Goal: Transaction & Acquisition: Subscribe to service/newsletter

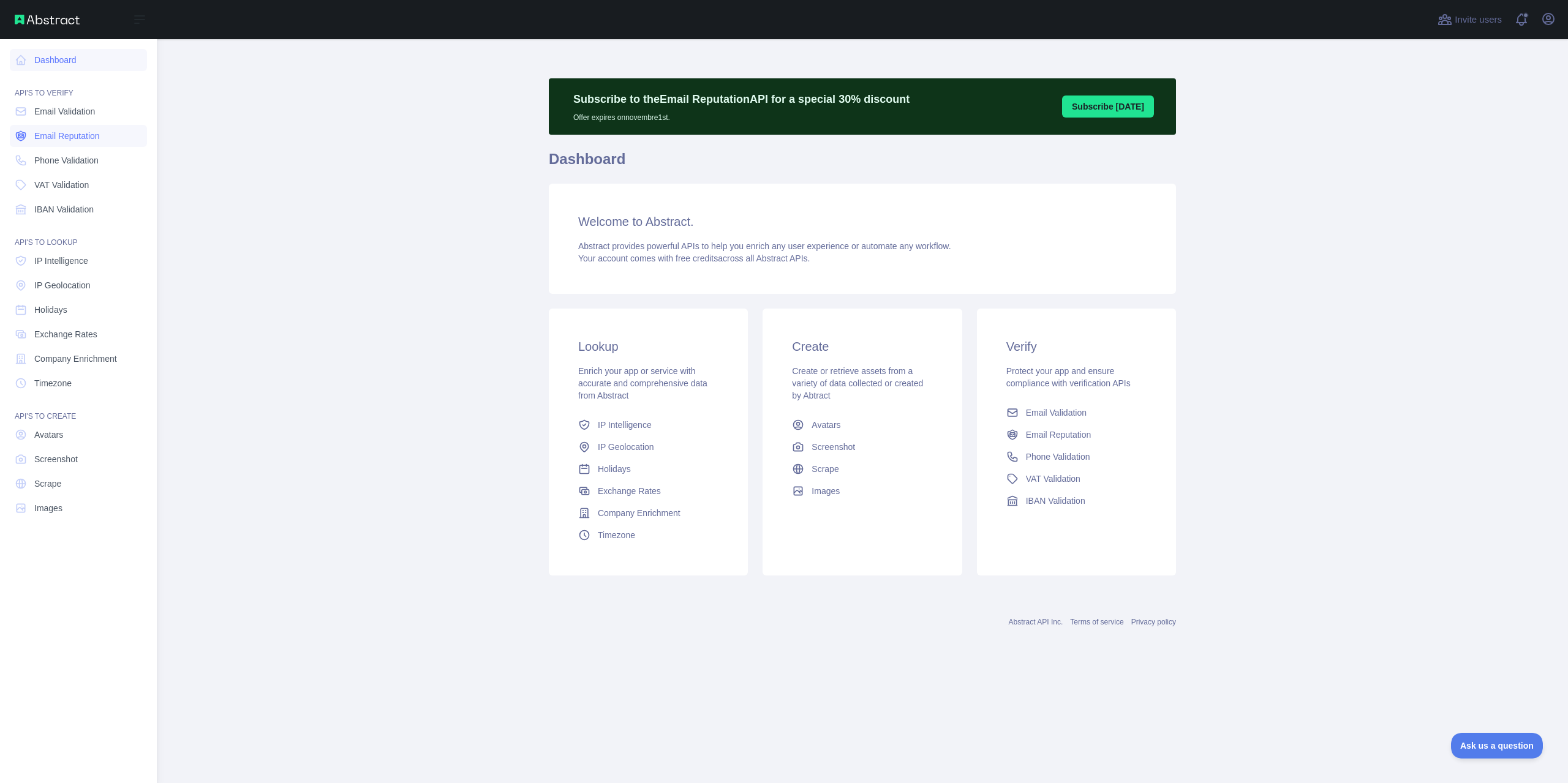
click at [75, 143] on link "Email Reputation" at bounding box center [78, 135] width 137 height 22
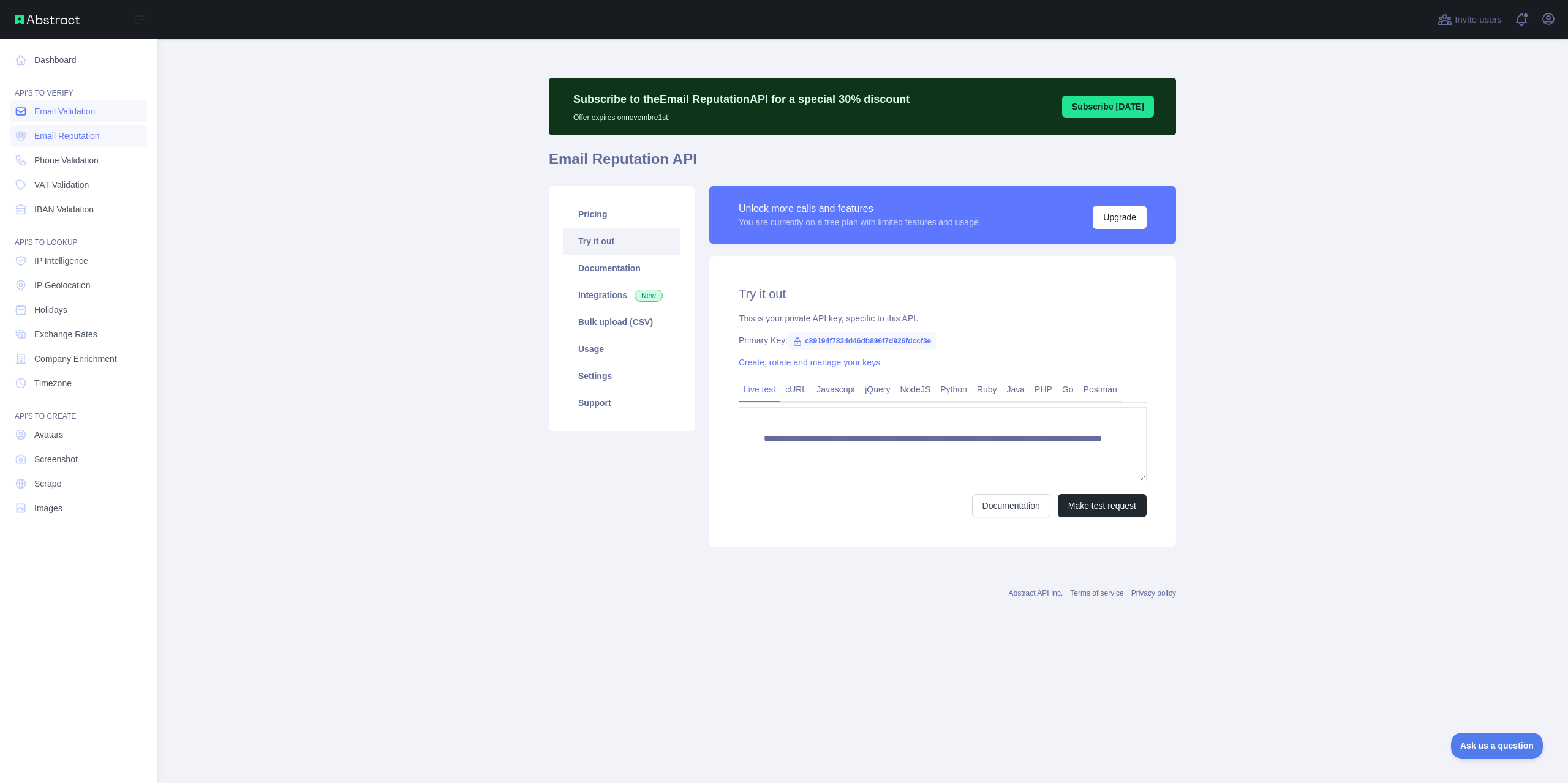
click at [74, 116] on span "Email Validation" at bounding box center [65, 112] width 61 height 12
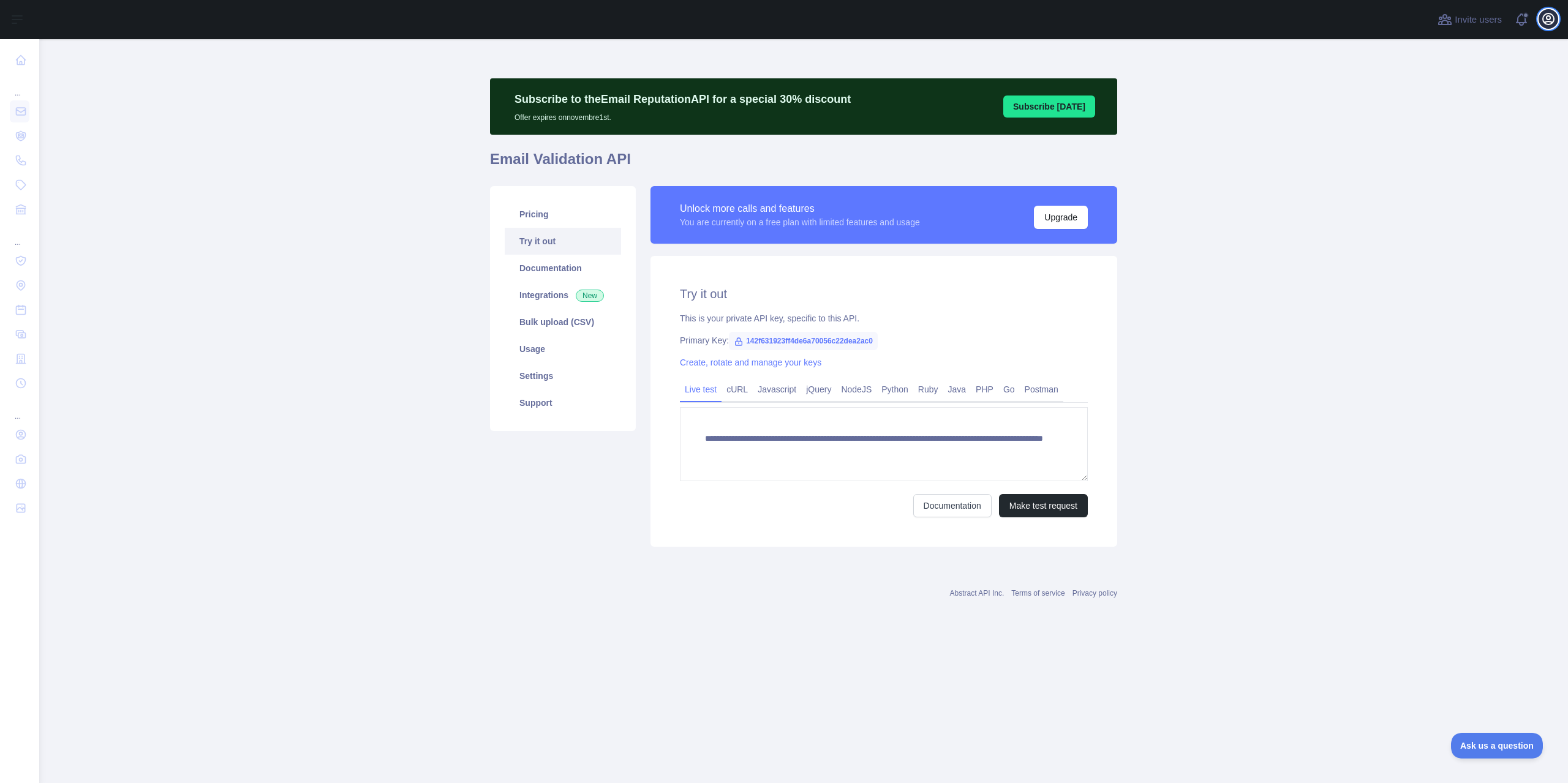
click at [1541, 20] on icon "button" at bounding box center [1548, 18] width 14 height 14
click at [1481, 96] on link "Account settings" at bounding box center [1490, 88] width 137 height 22
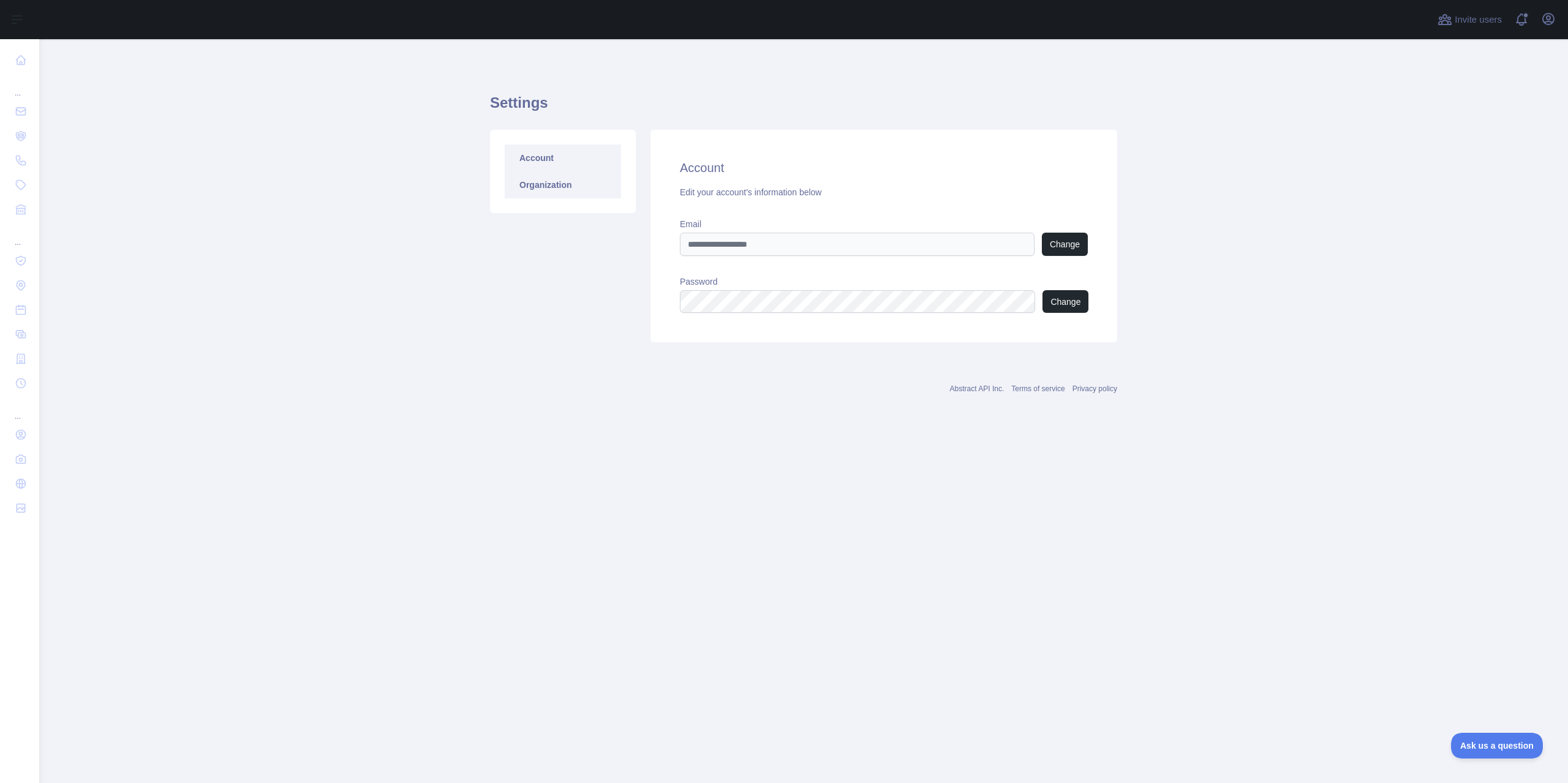
click at [538, 188] on link "Organization" at bounding box center [563, 185] width 116 height 27
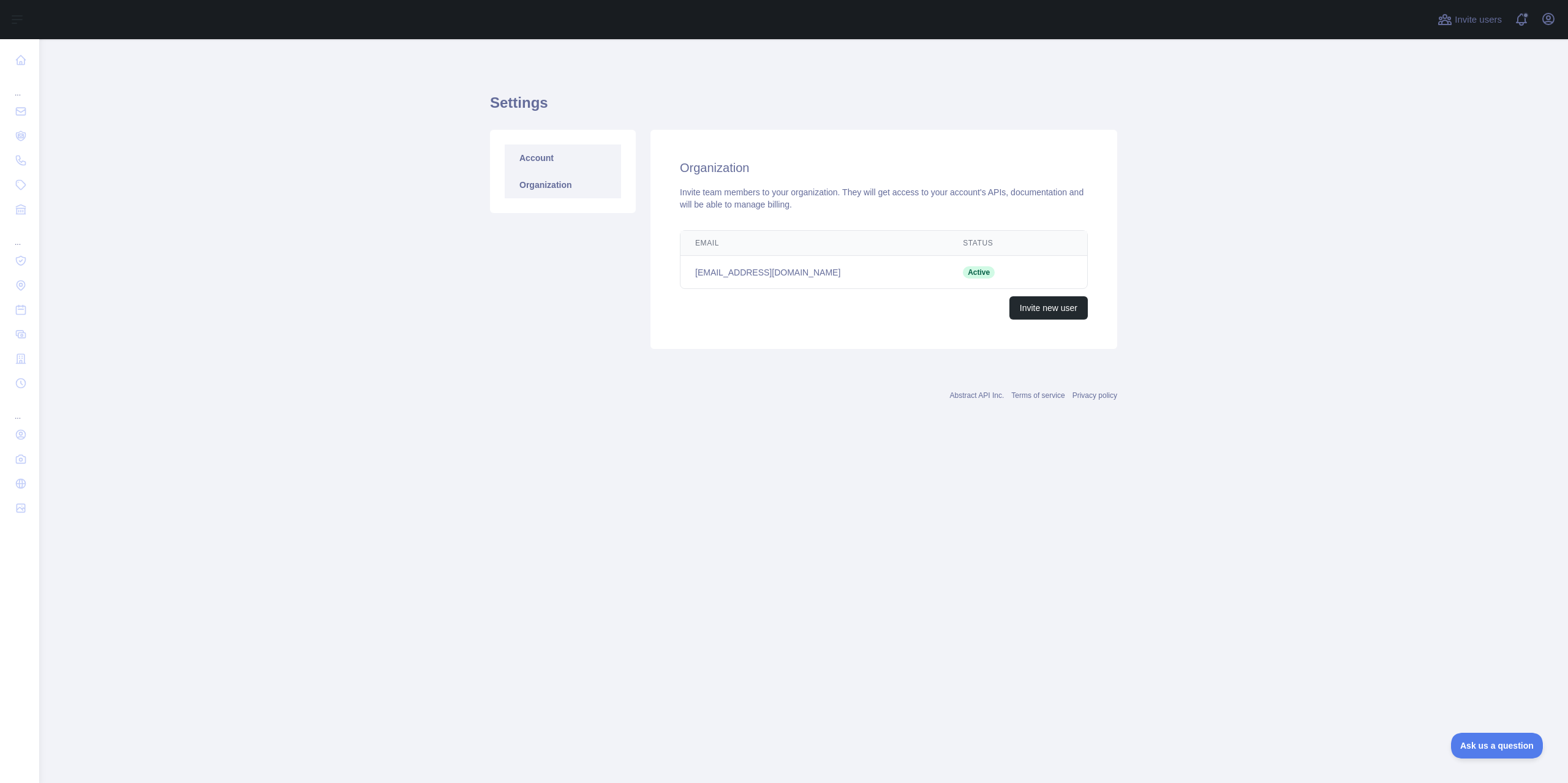
click at [544, 162] on link "Account" at bounding box center [563, 157] width 116 height 27
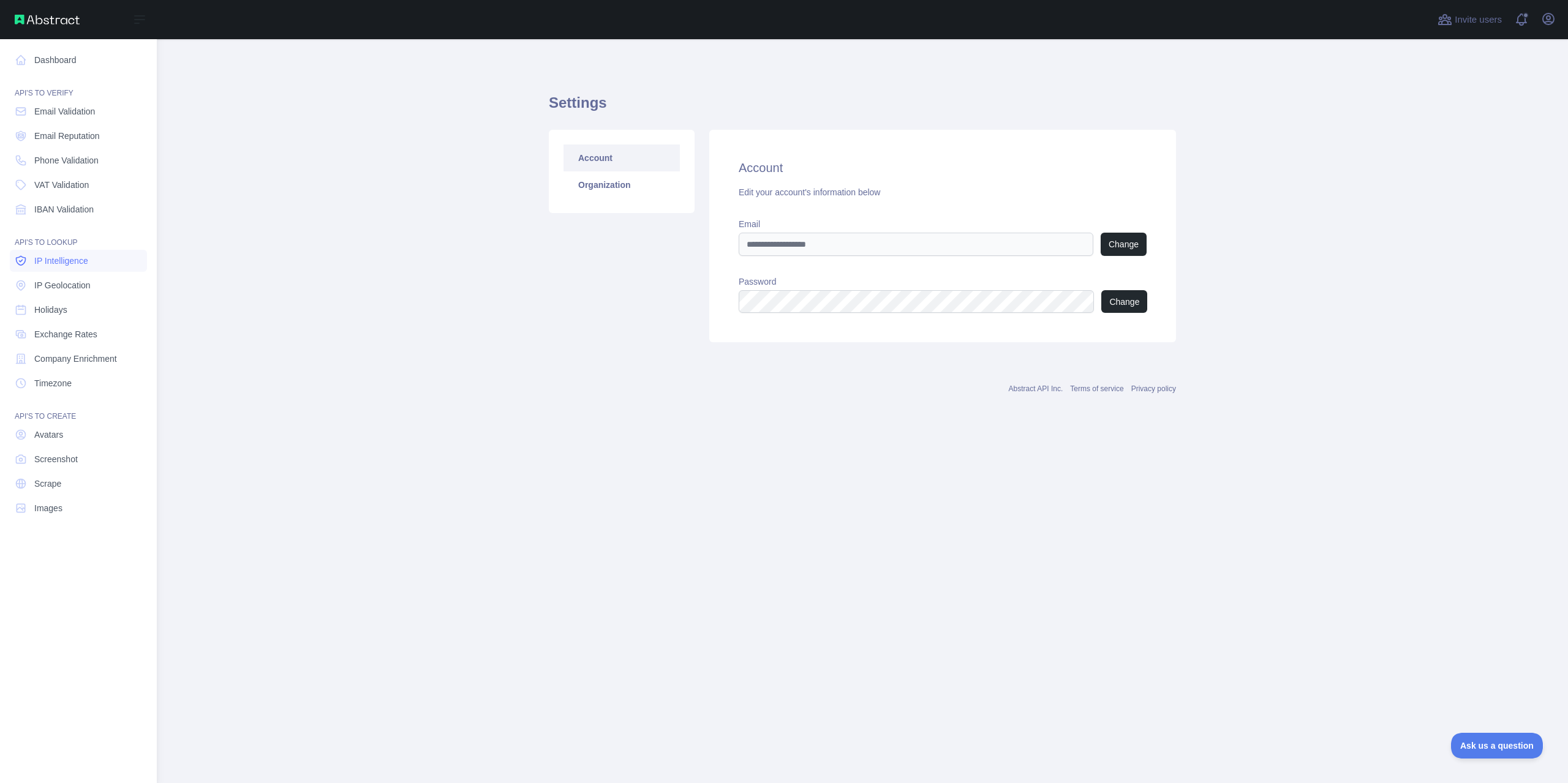
click at [29, 256] on link "IP Intelligence" at bounding box center [78, 261] width 137 height 22
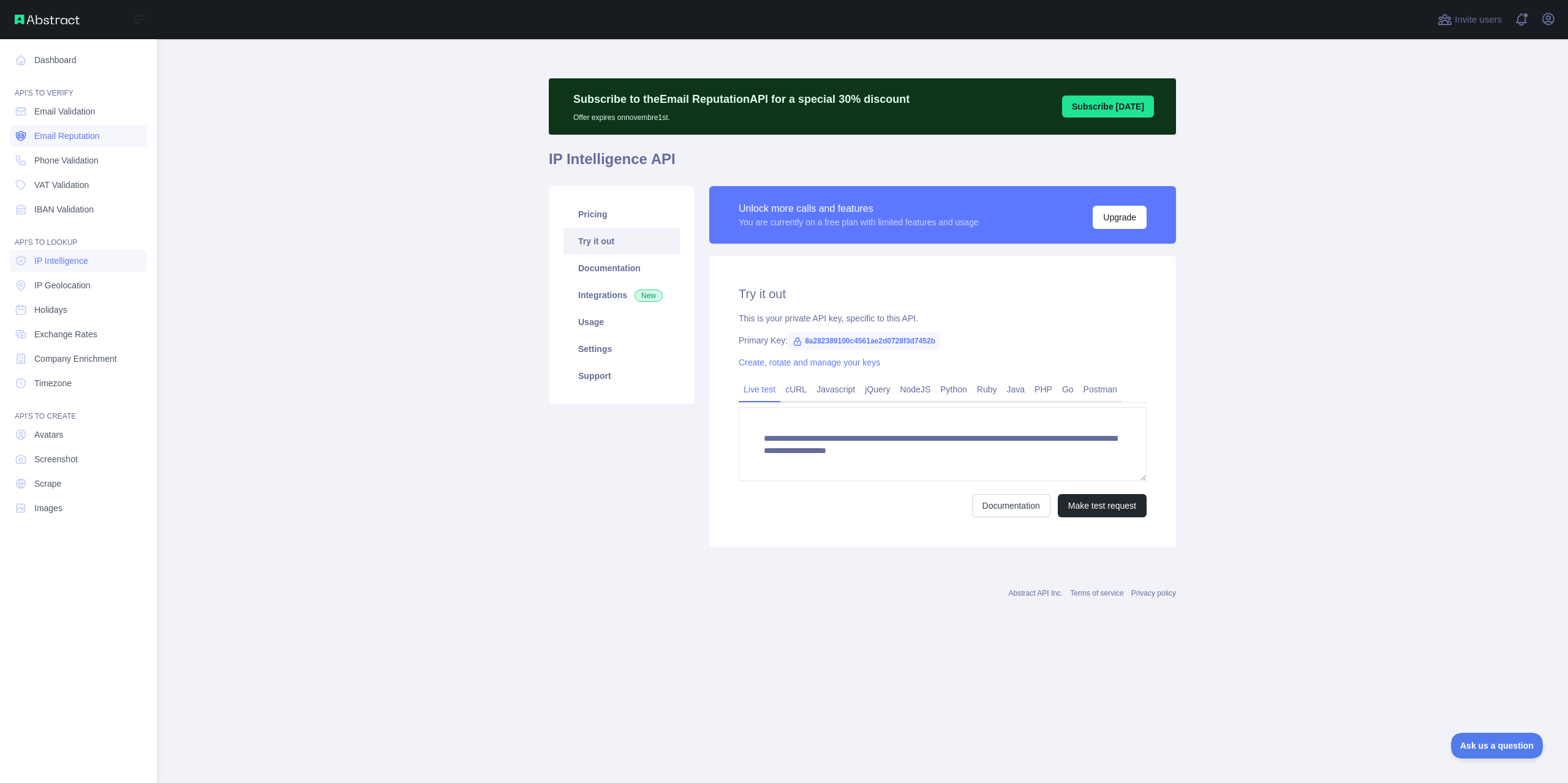
click at [78, 131] on span "Email Reputation" at bounding box center [67, 136] width 65 height 12
click at [74, 104] on link "Email Validation" at bounding box center [78, 111] width 137 height 22
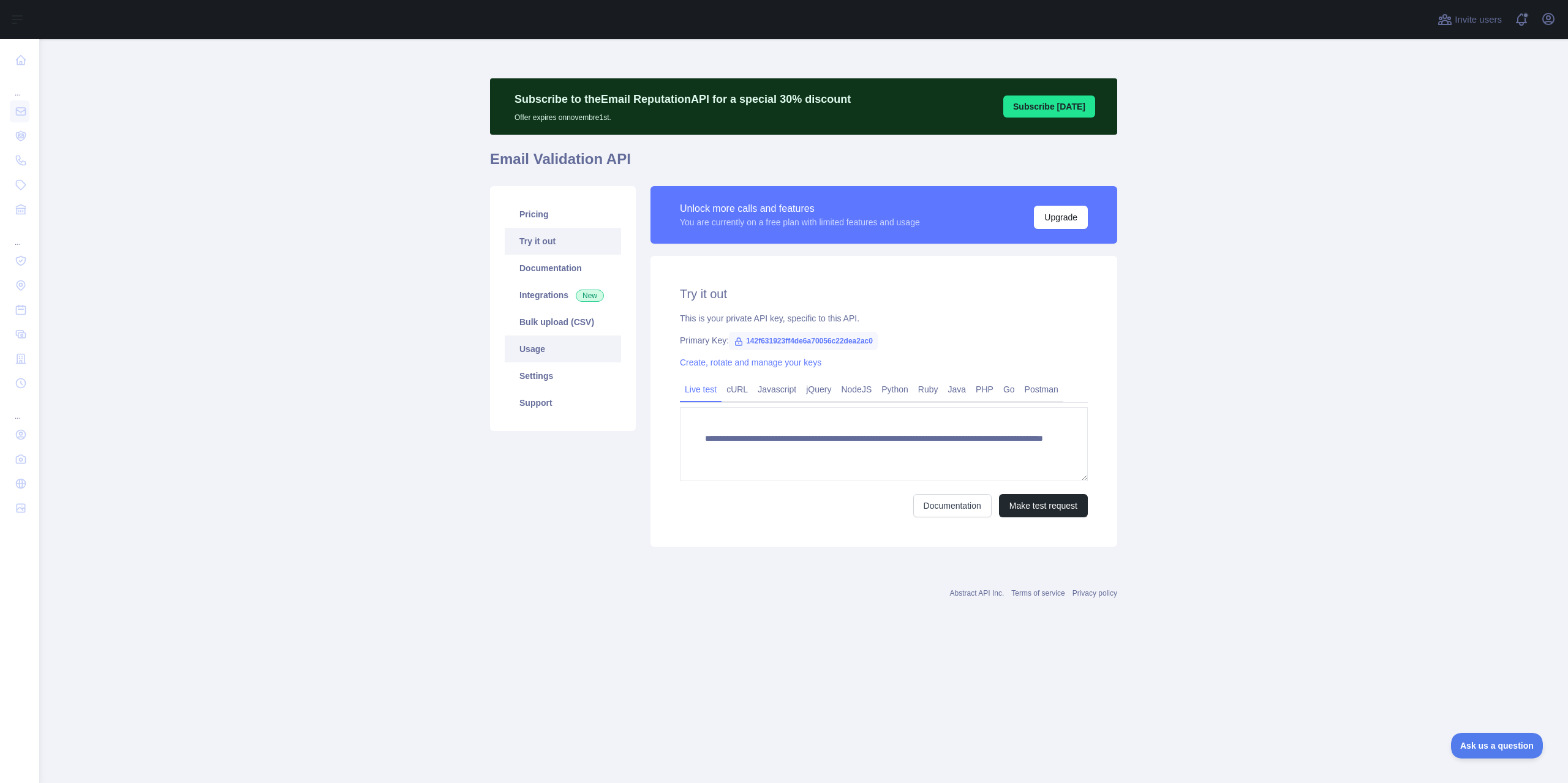
click at [533, 354] on link "Usage" at bounding box center [563, 348] width 116 height 27
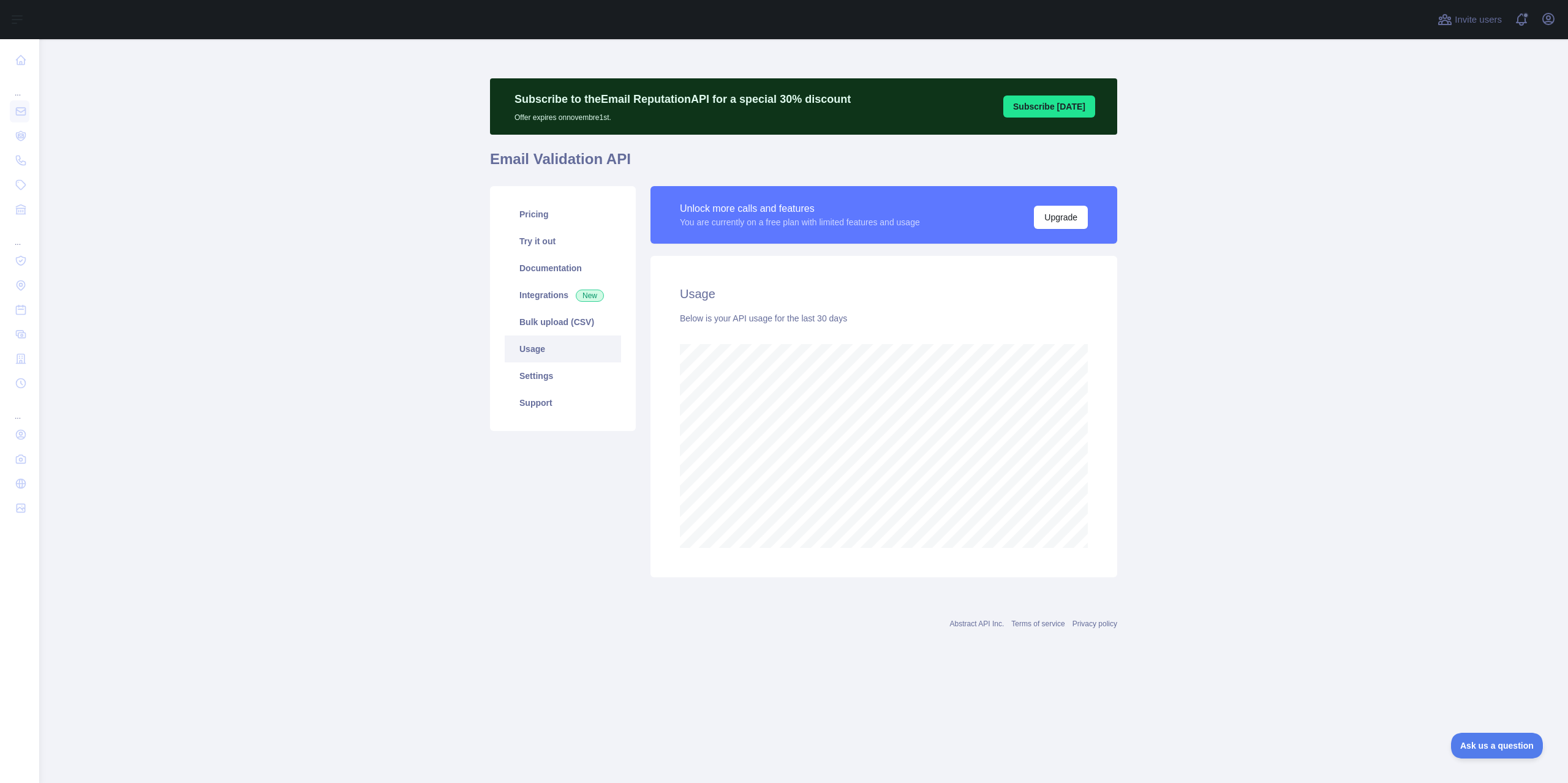
scroll to position [744, 1529]
click at [1554, 21] on icon "button" at bounding box center [1548, 18] width 14 height 14
click at [1474, 157] on button "Sign out" at bounding box center [1490, 160] width 137 height 22
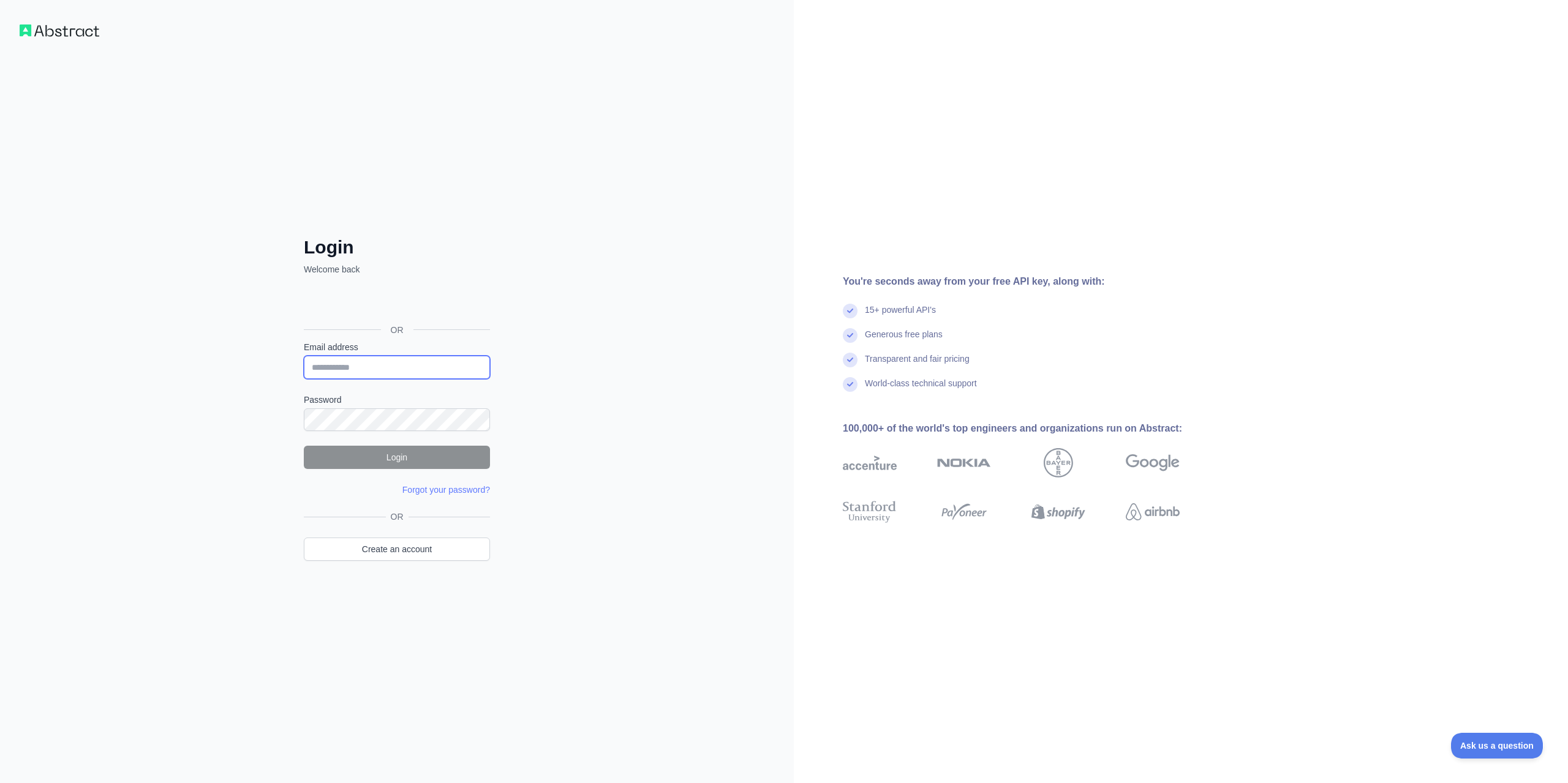
click at [355, 372] on input "Email address" at bounding box center [397, 367] width 186 height 24
type input "**********"
click at [435, 458] on button "Login" at bounding box center [397, 457] width 186 height 24
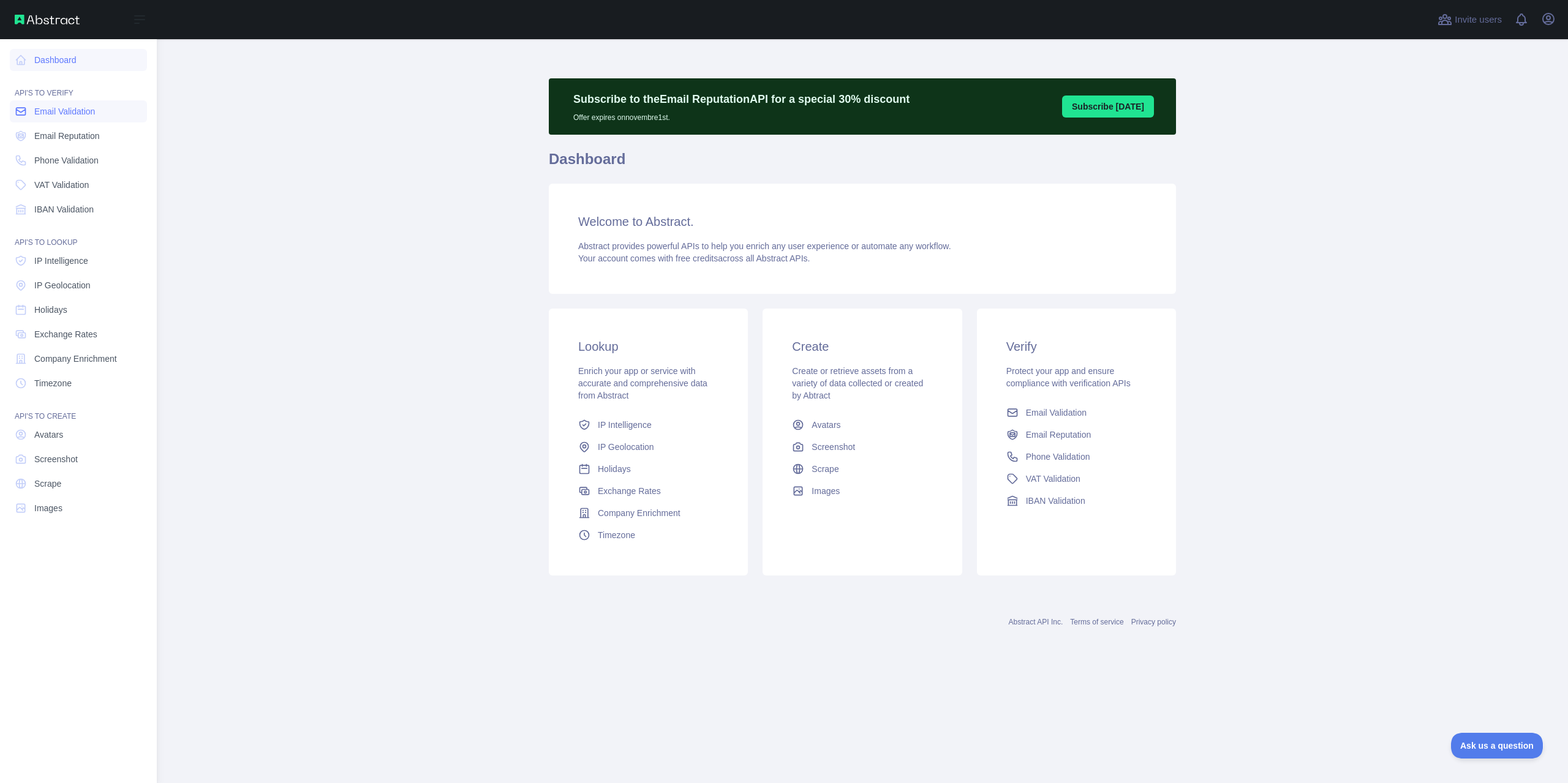
click at [33, 122] on link "Email Validation" at bounding box center [78, 111] width 137 height 22
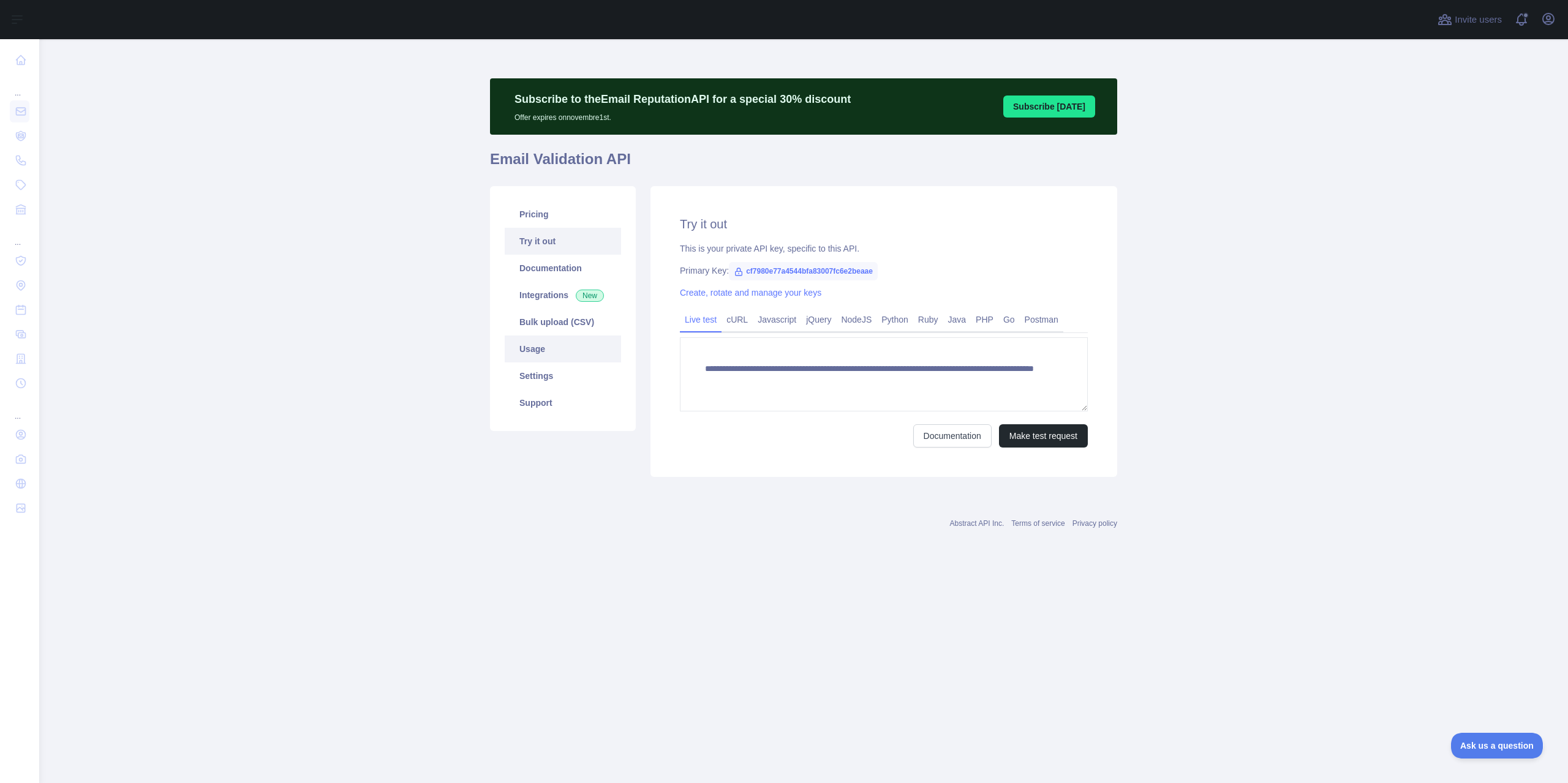
click at [537, 351] on link "Usage" at bounding box center [563, 348] width 116 height 27
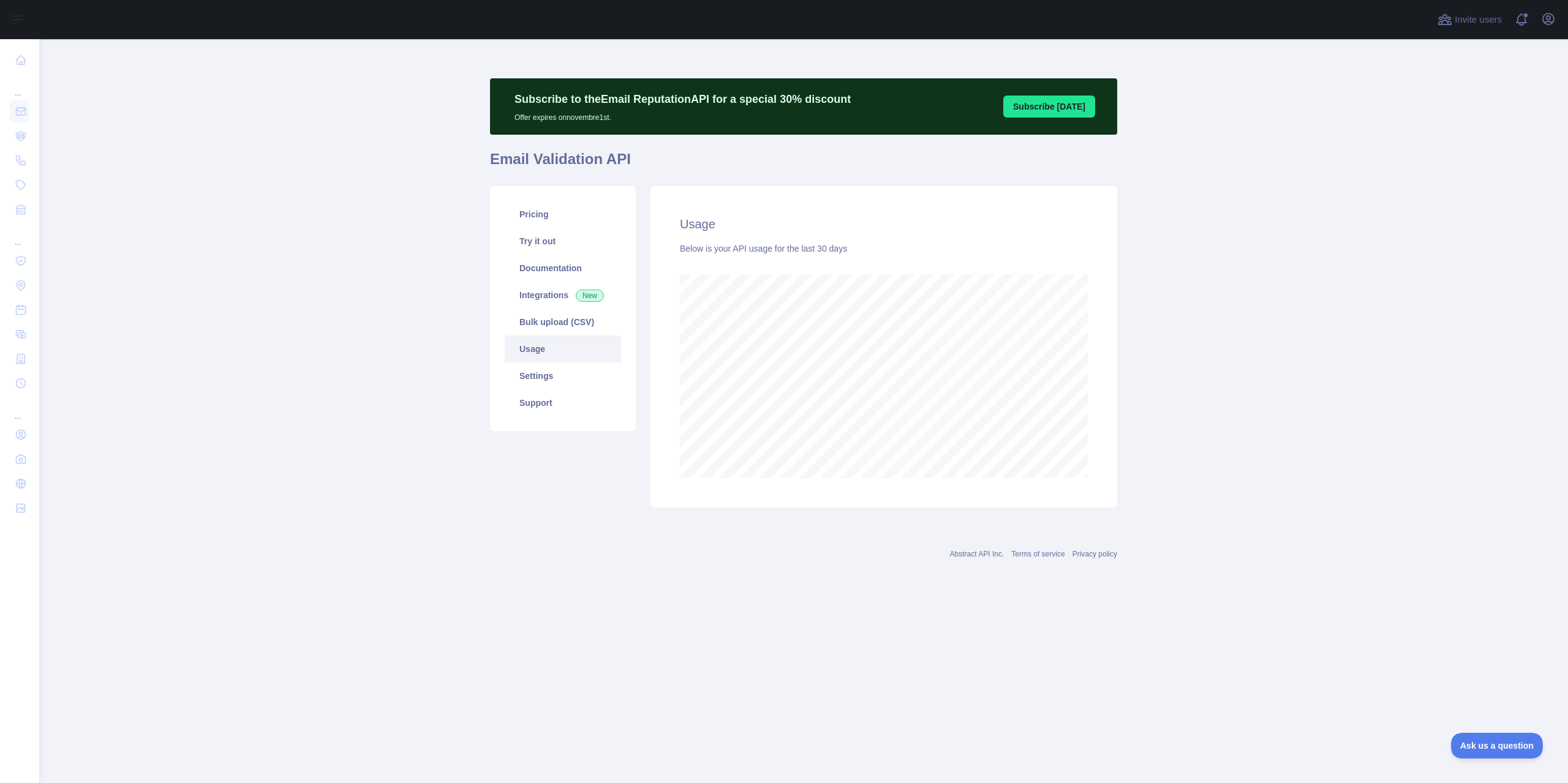
scroll to position [744, 1529]
click at [550, 209] on link "Pricing" at bounding box center [563, 214] width 116 height 27
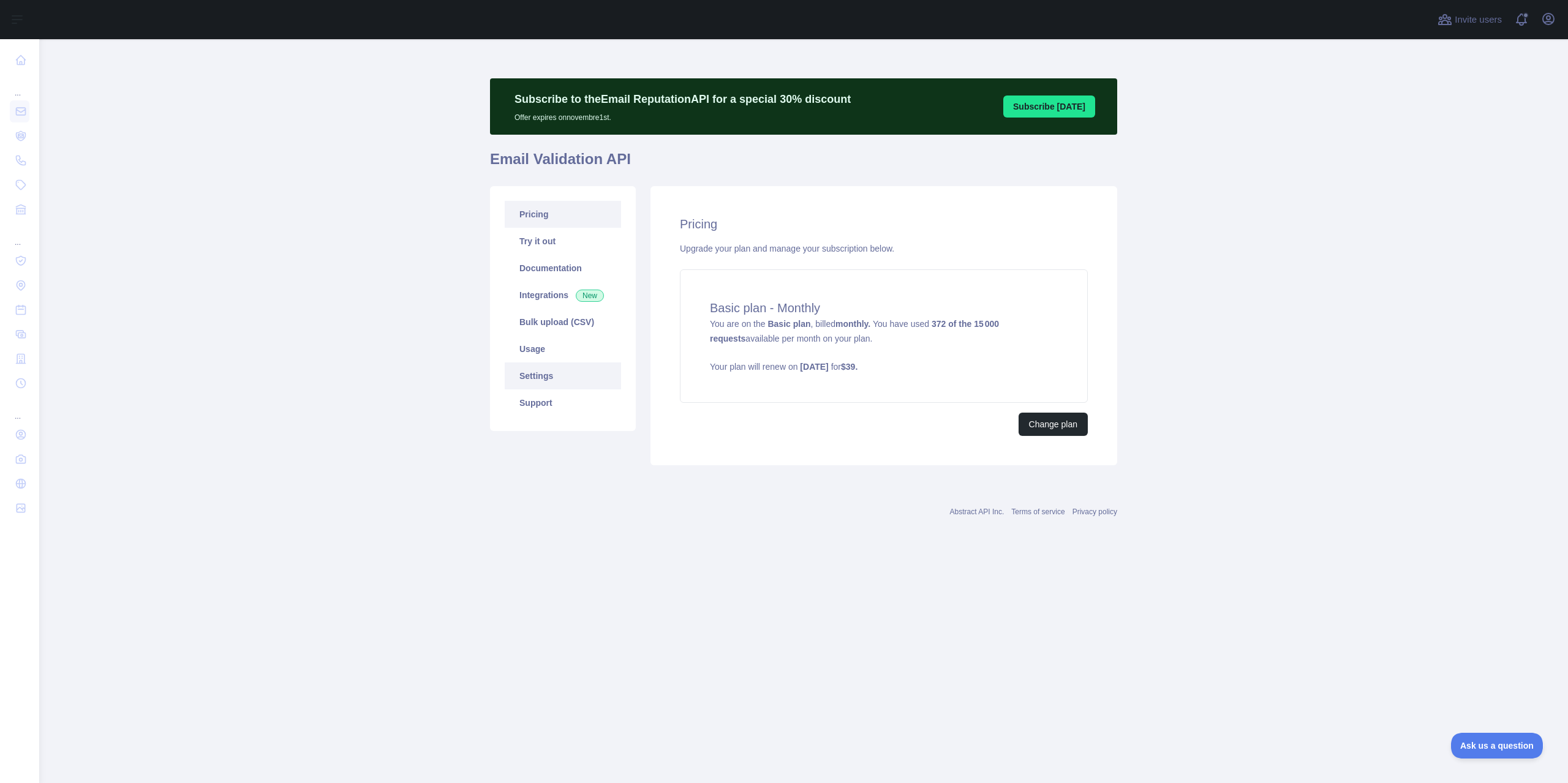
click at [539, 374] on link "Settings" at bounding box center [563, 376] width 116 height 27
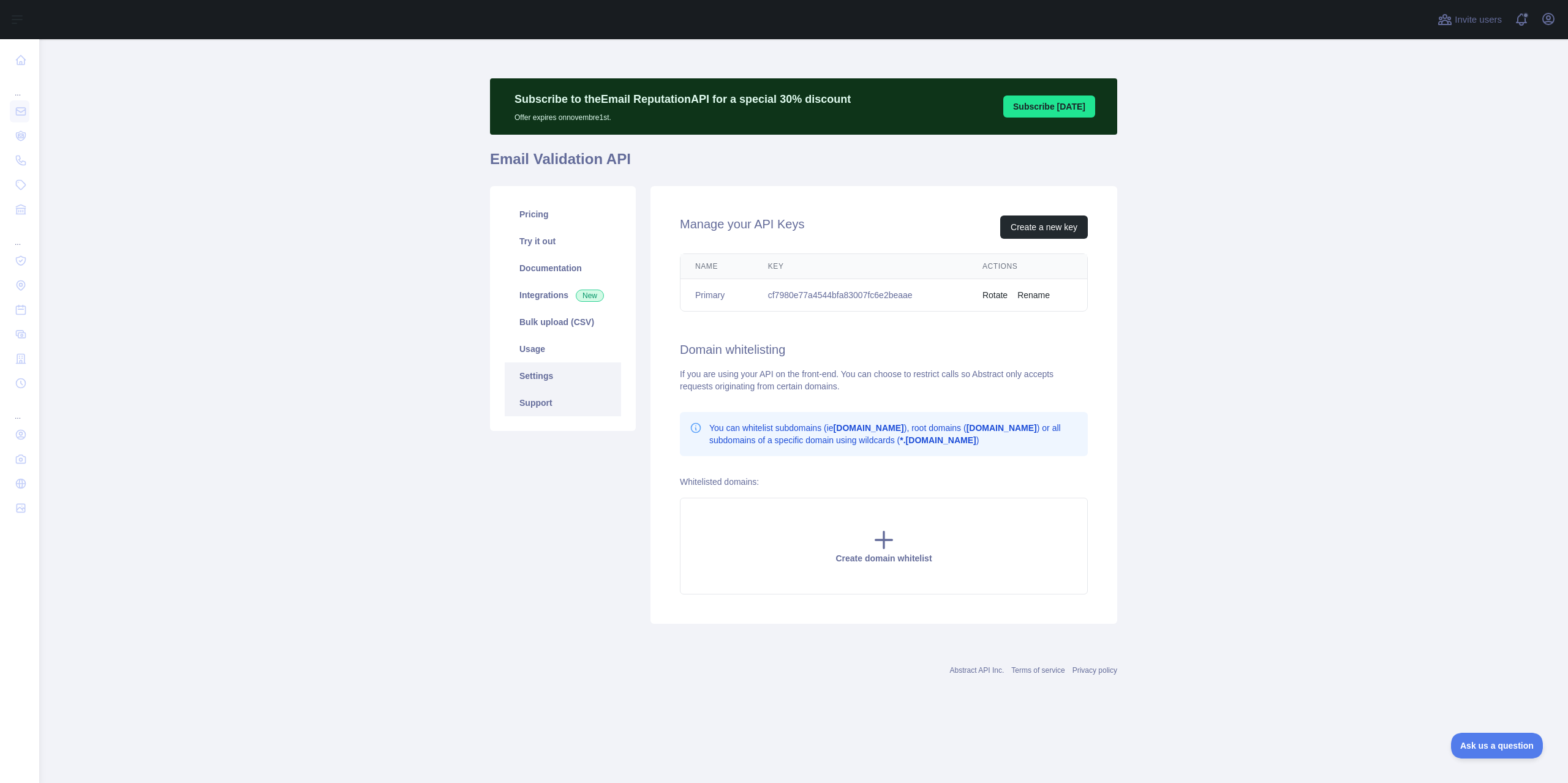
click at [541, 408] on link "Support" at bounding box center [563, 402] width 116 height 27
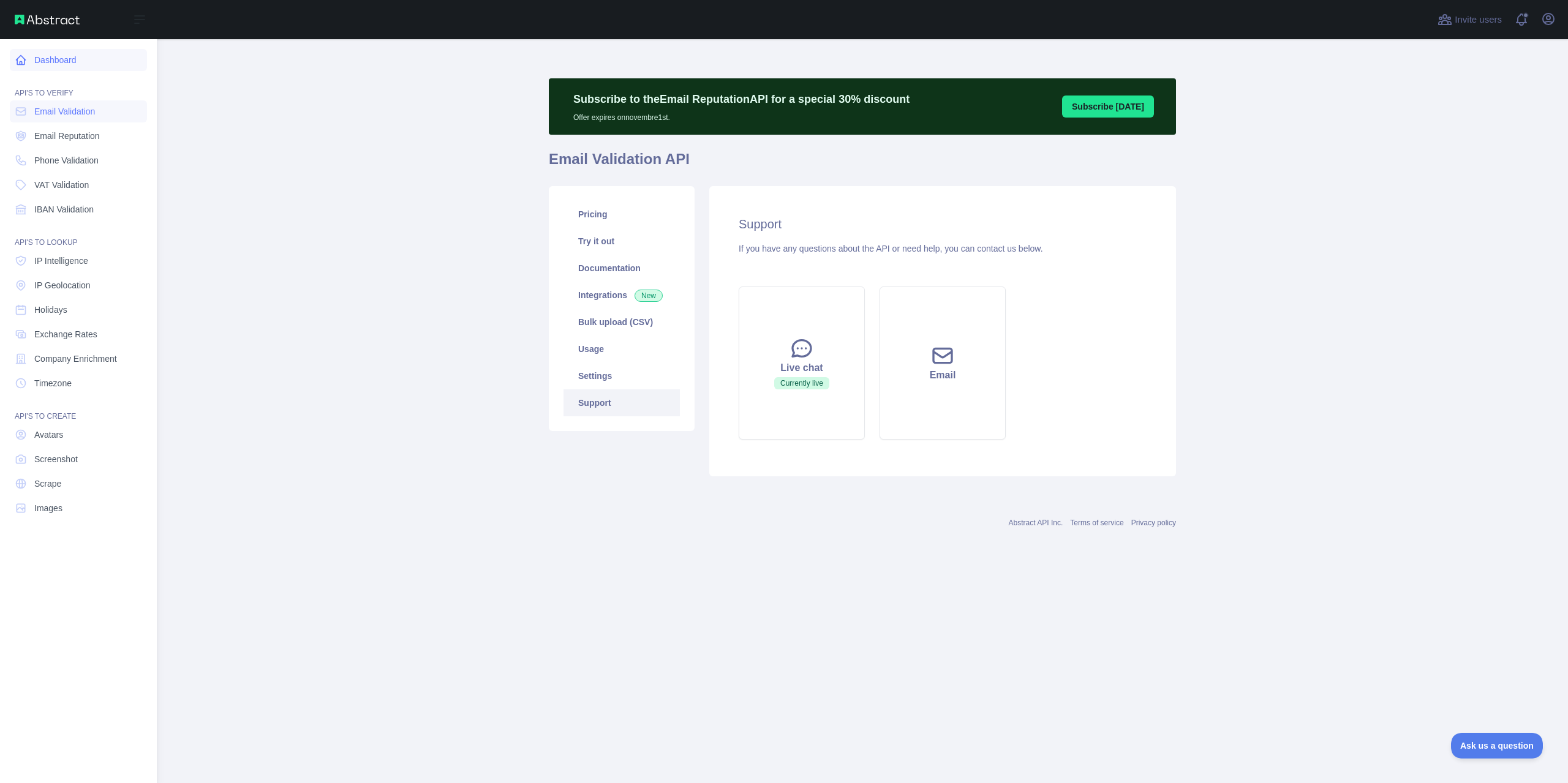
click at [72, 62] on link "Dashboard" at bounding box center [78, 59] width 137 height 22
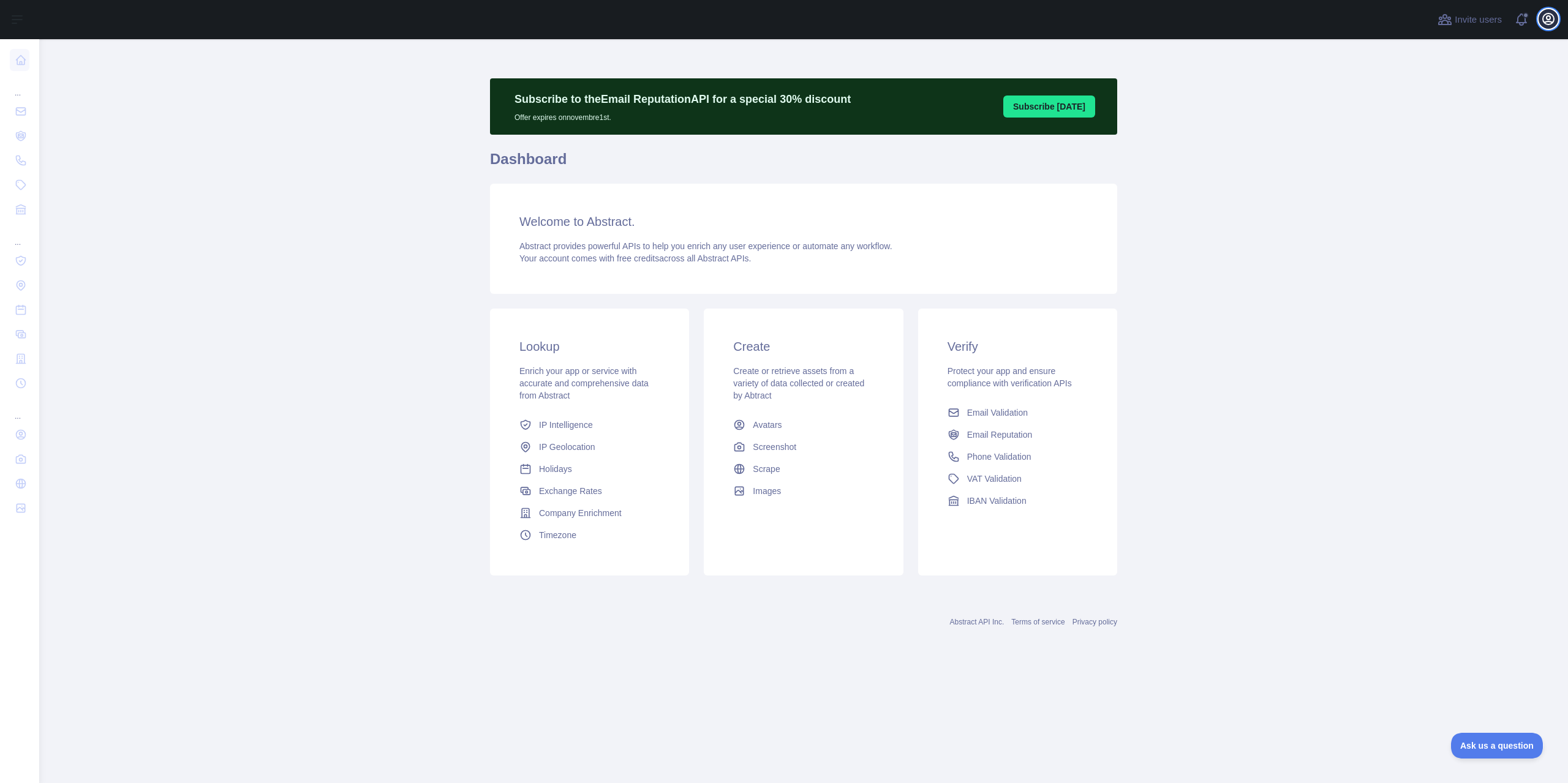
click at [1547, 21] on icon "button" at bounding box center [1548, 18] width 14 height 14
click at [1456, 130] on button "Billing" at bounding box center [1490, 132] width 137 height 22
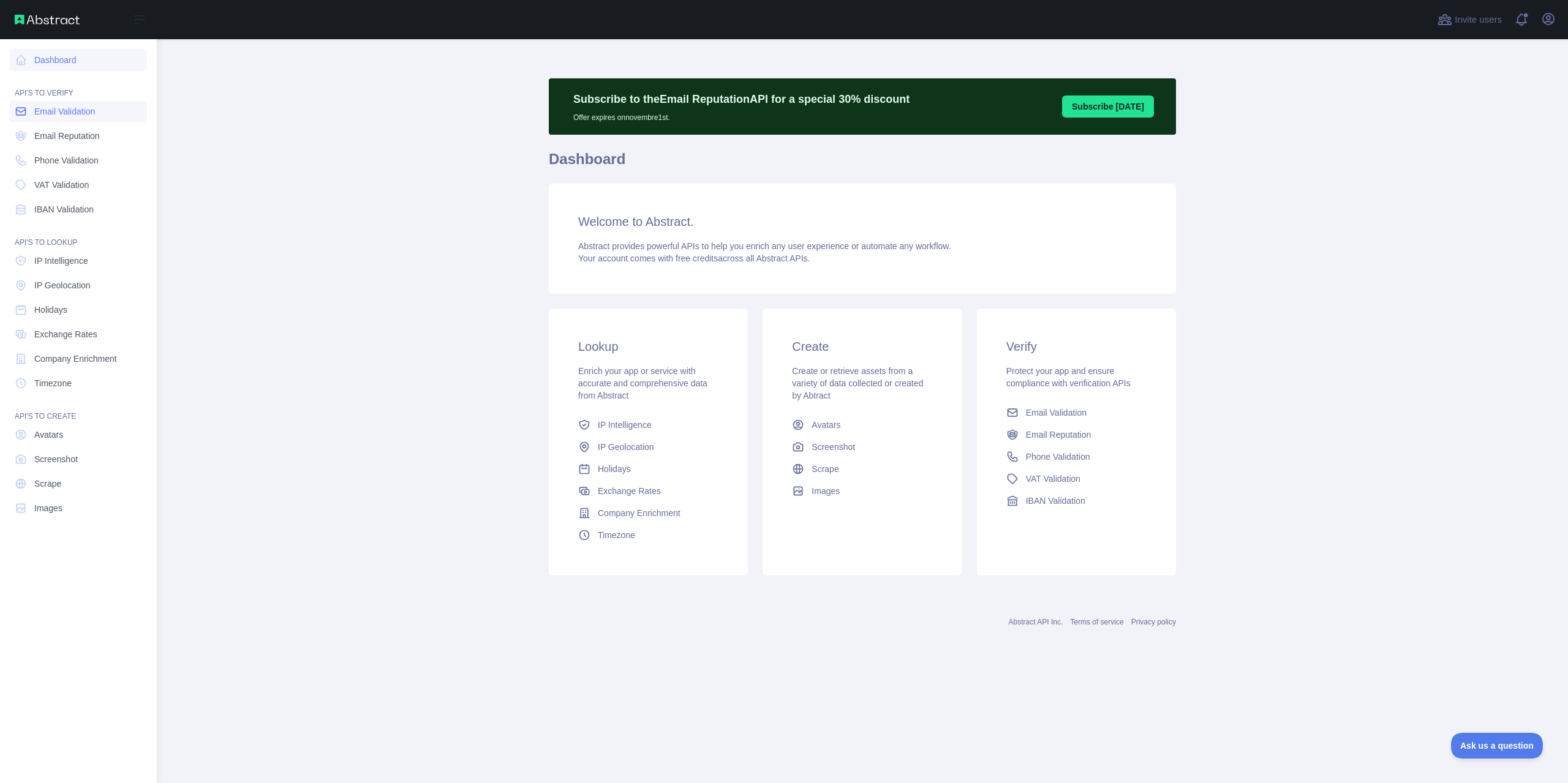
click at [36, 106] on span "Email Validation" at bounding box center [65, 112] width 61 height 12
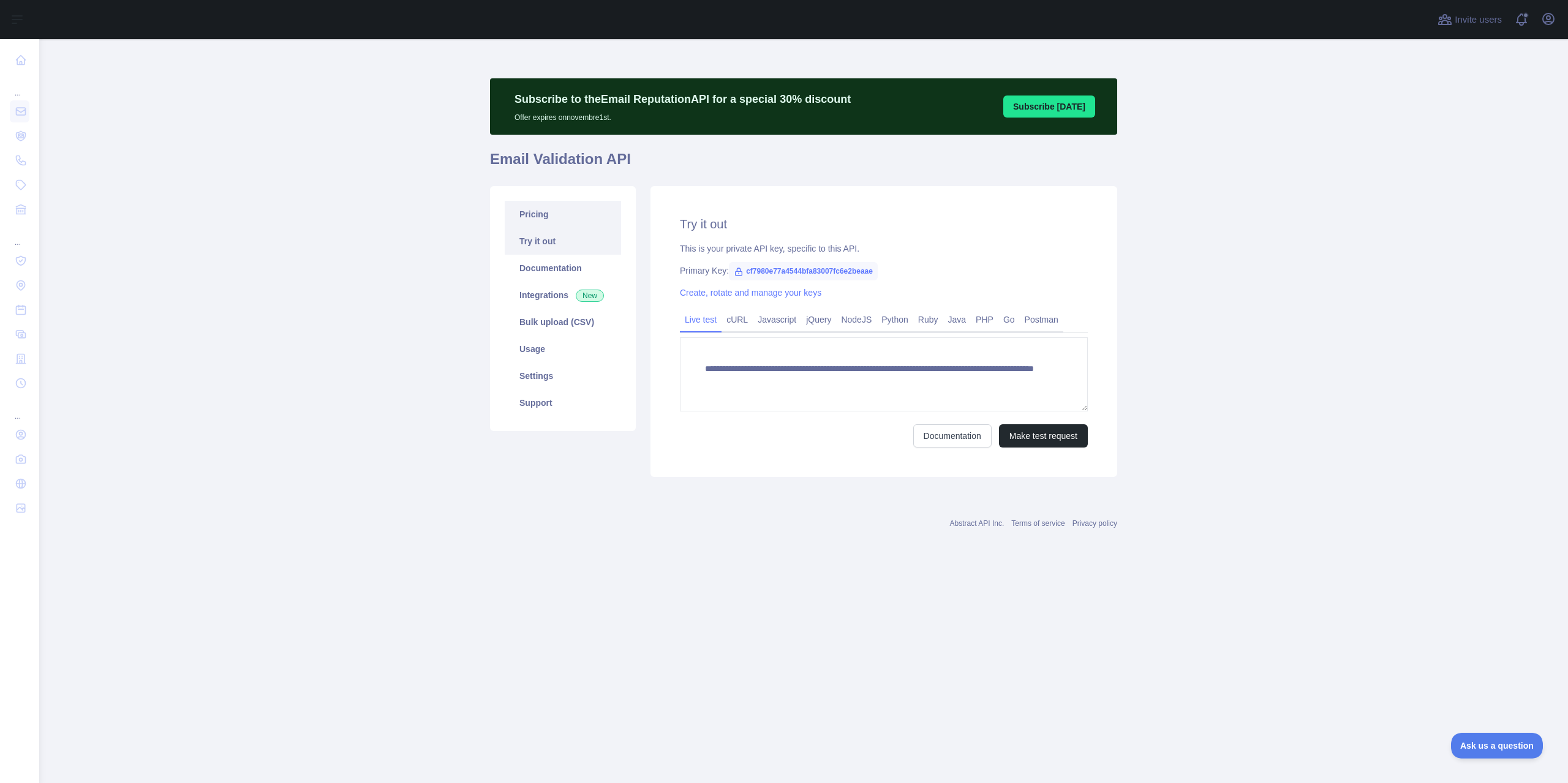
click at [527, 206] on link "Pricing" at bounding box center [563, 214] width 116 height 27
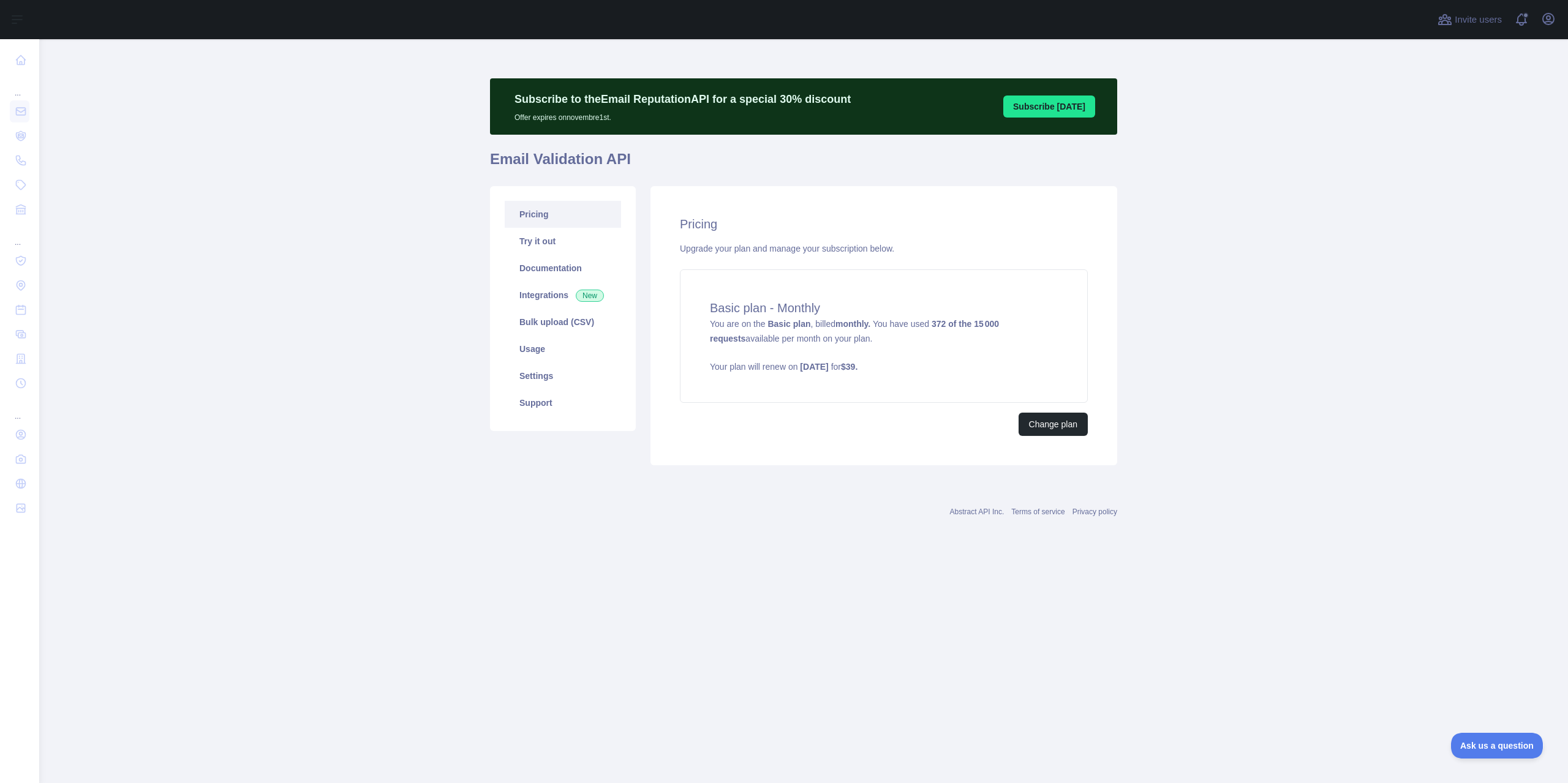
click at [1017, 406] on div "Pricing Upgrade your plan and manage your subscription below. Basic plan - Mont…" at bounding box center [884, 325] width 467 height 279
click at [1034, 413] on button "Change plan" at bounding box center [1053, 424] width 69 height 24
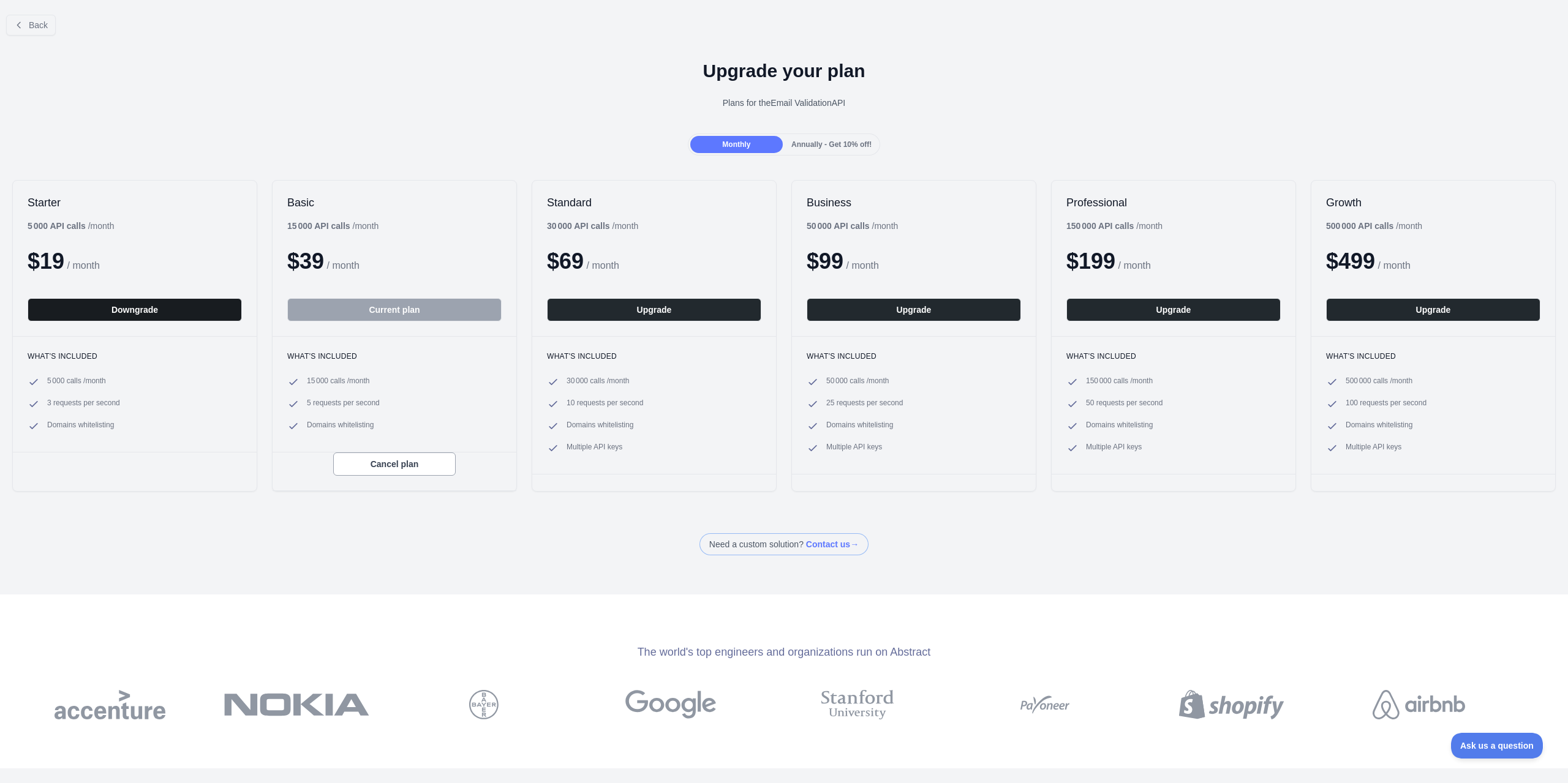
click at [142, 312] on button "Downgrade" at bounding box center [135, 309] width 214 height 24
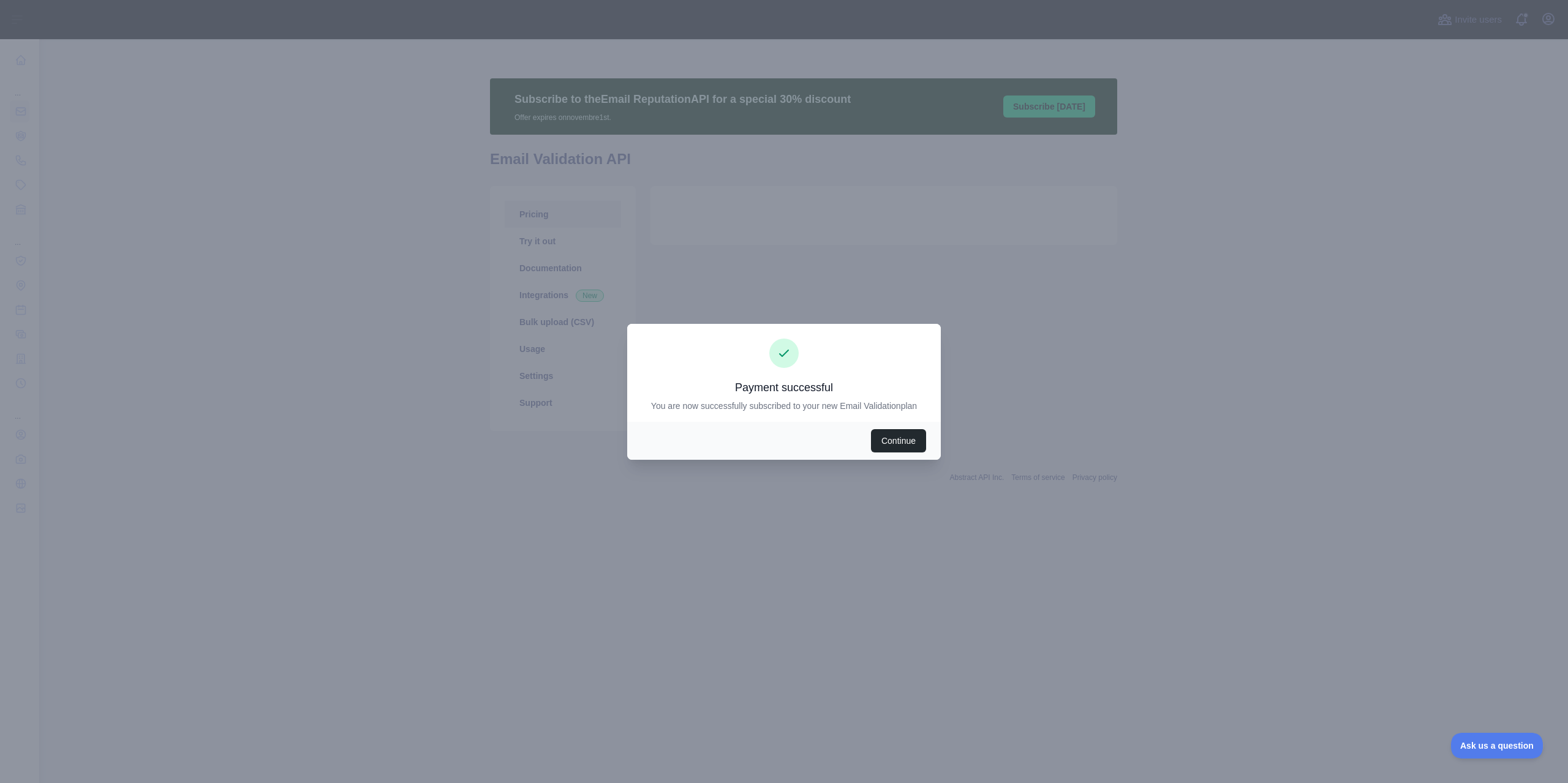
click at [908, 458] on div "Continue" at bounding box center [784, 441] width 313 height 38
click at [905, 445] on button "Continue" at bounding box center [898, 441] width 55 height 24
